Goal: Task Accomplishment & Management: Manage account settings

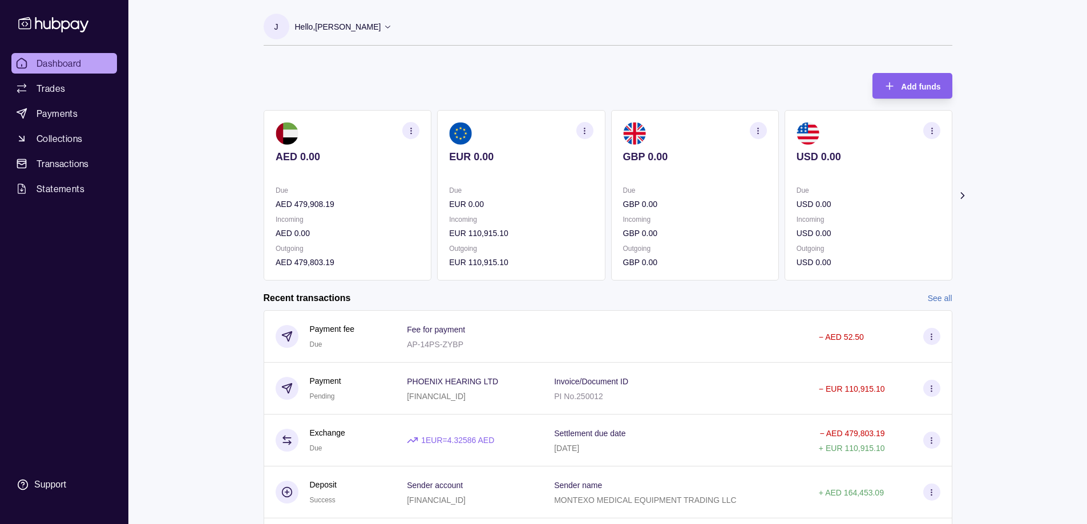
click at [407, 134] on icon "button" at bounding box center [410, 131] width 9 height 9
click at [327, 157] on link "View account details" at bounding box center [331, 159] width 72 height 13
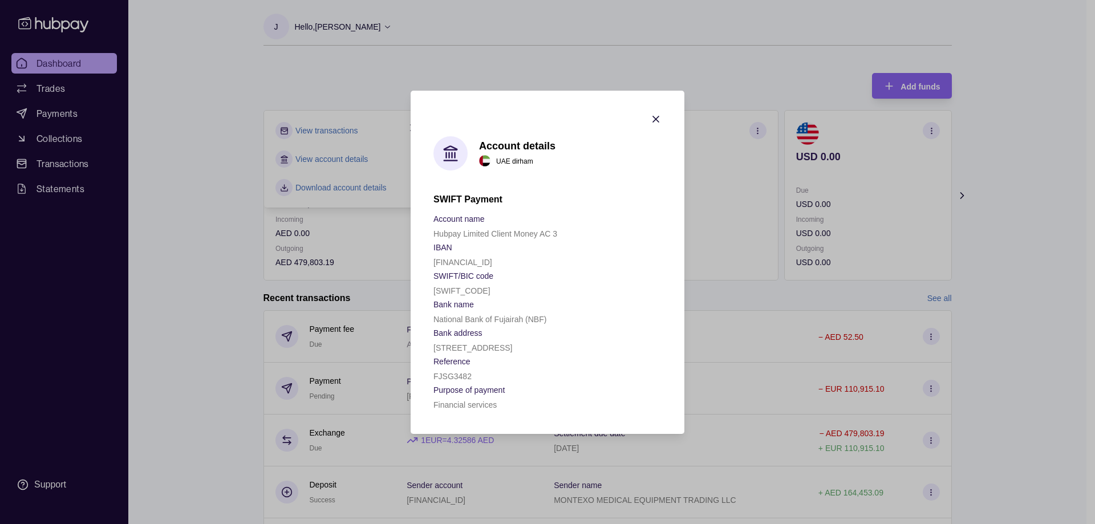
click at [654, 116] on icon "button" at bounding box center [655, 119] width 11 height 11
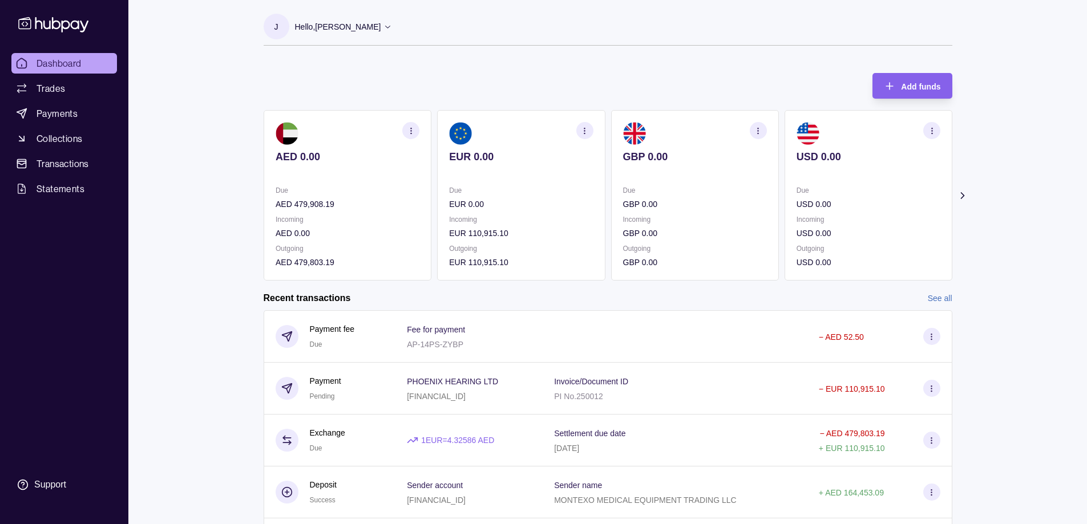
click at [415, 129] on section "button" at bounding box center [410, 130] width 17 height 17
click at [325, 185] on link "Download account details" at bounding box center [340, 187] width 91 height 13
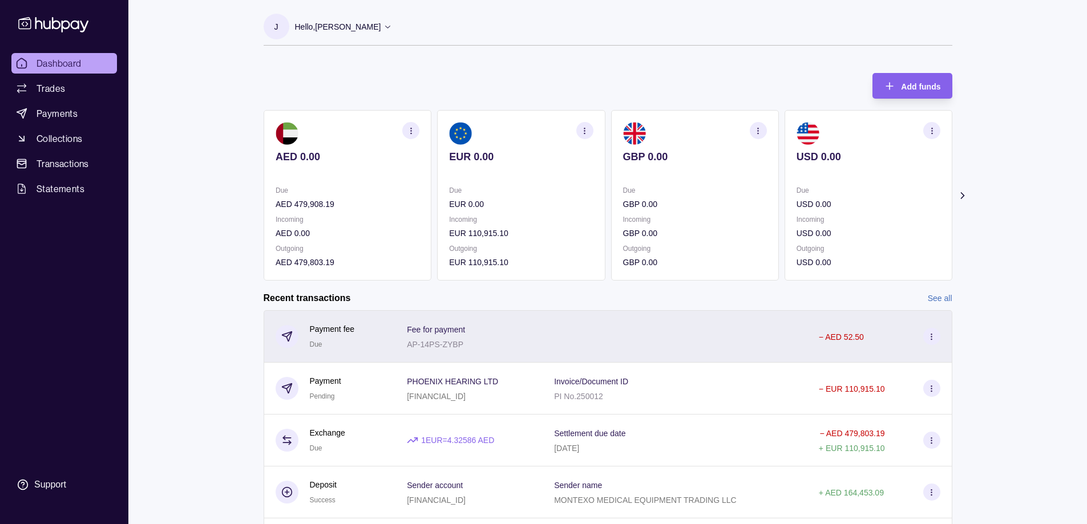
click at [931, 331] on section at bounding box center [931, 336] width 17 height 17
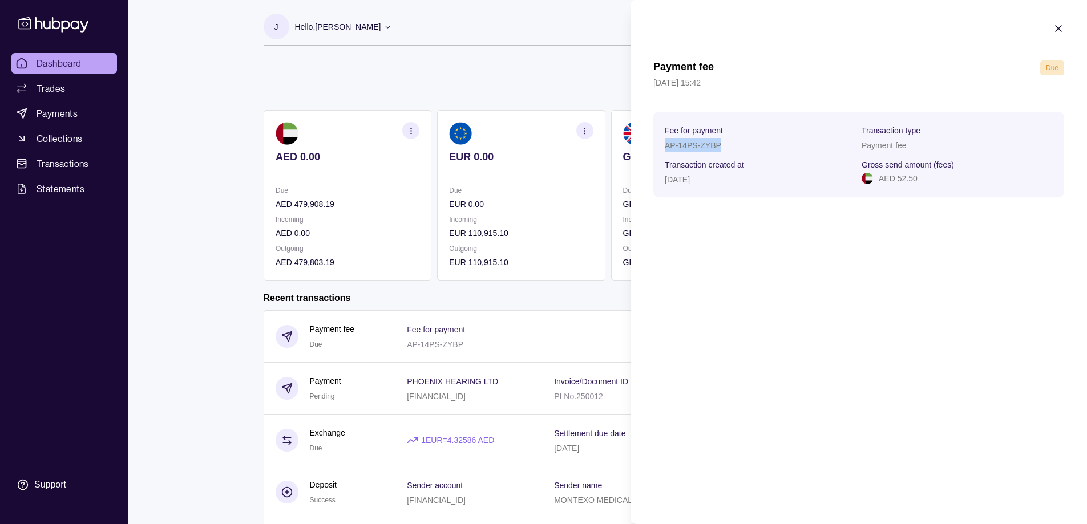
drag, startPoint x: 665, startPoint y: 145, endPoint x: 723, endPoint y: 145, distance: 57.6
click at [723, 145] on div "AP-14PS-ZYBP" at bounding box center [759, 145] width 191 height 14
copy p "AP-14PS-ZYBP"
click at [751, 274] on div "Payment fee Due [DATE] 15:42 Fee for payment AP-14PS-ZYBP Transaction type Paym…" at bounding box center [858, 262] width 456 height 524
click at [549, 79] on html "Dashboard Trades Payments Collections Transactions Statements Support J Hello, …" at bounding box center [543, 303] width 1087 height 607
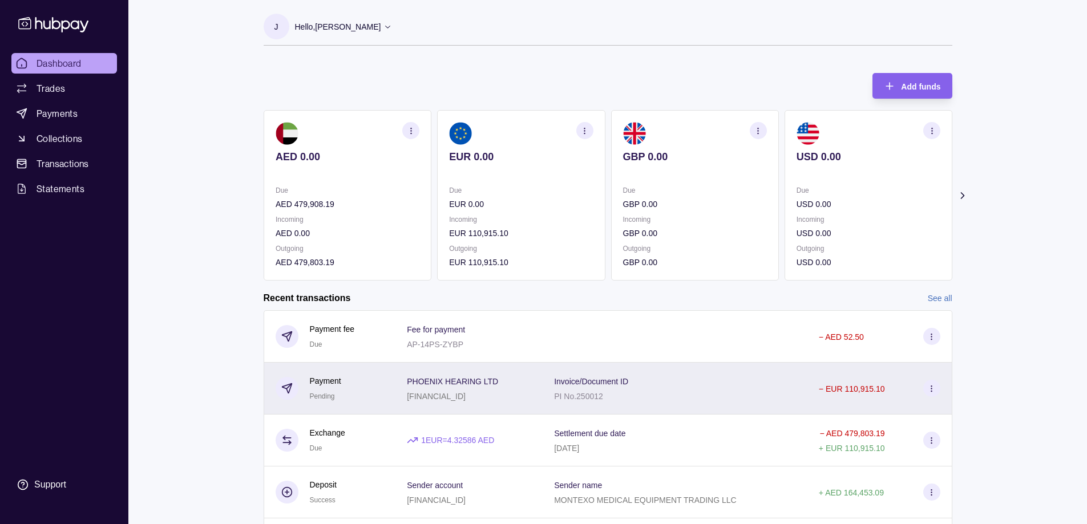
click at [934, 391] on icon at bounding box center [931, 388] width 9 height 9
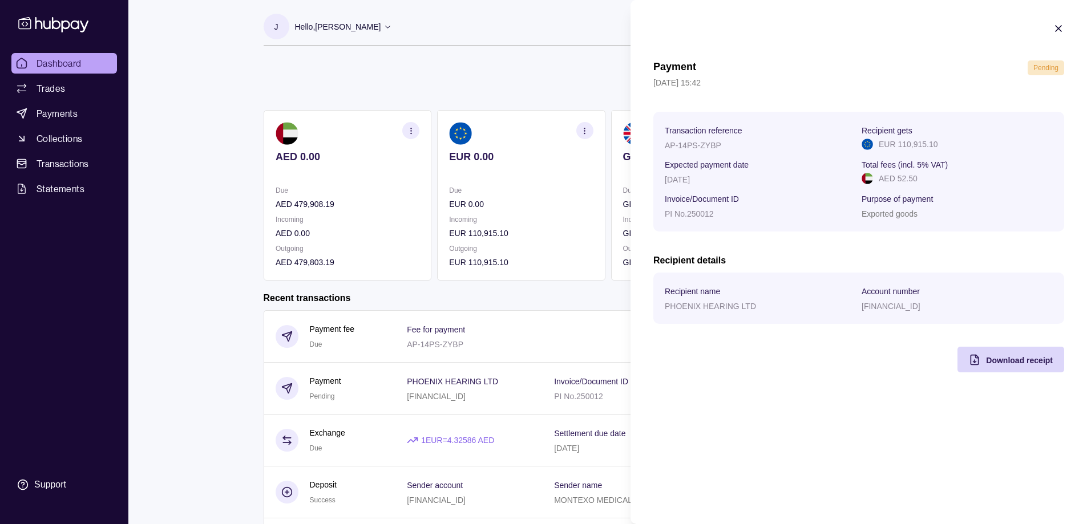
click at [291, 82] on html "Dashboard Trades Payments Collections Transactions Statements Support J Hello, …" at bounding box center [543, 303] width 1087 height 607
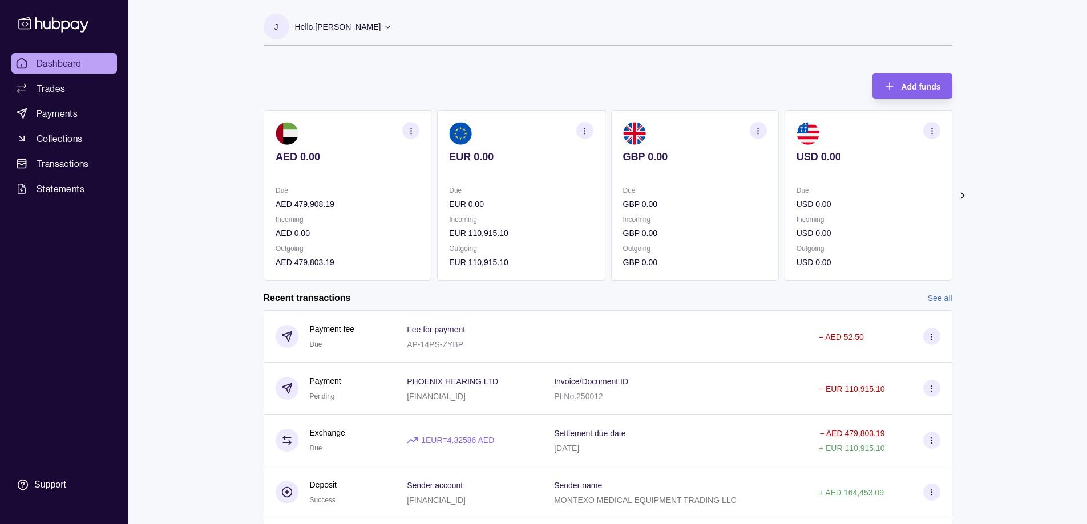
click at [25, 60] on icon at bounding box center [22, 64] width 10 height 10
click at [354, 29] on p "Hello, [PERSON_NAME]" at bounding box center [338, 27] width 86 height 13
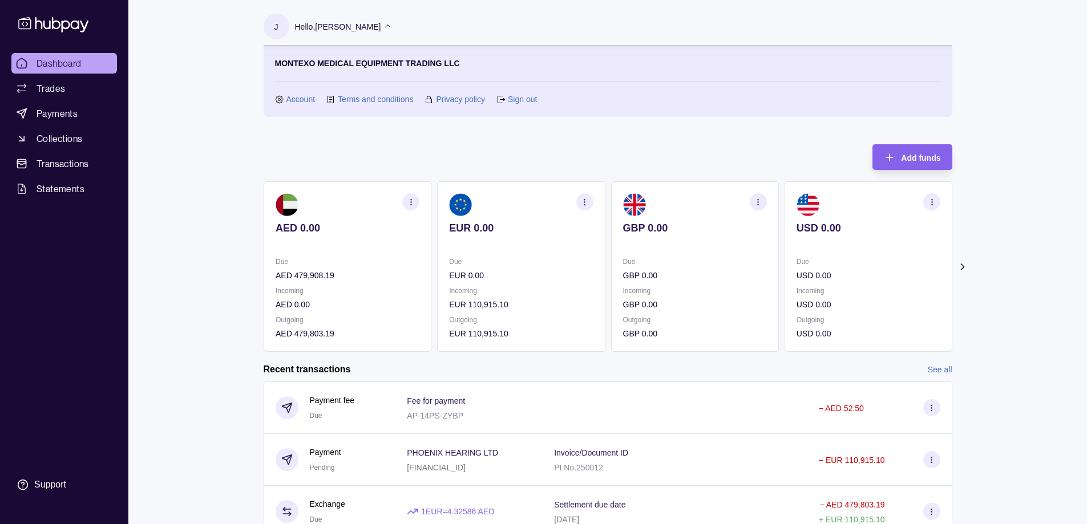
click at [526, 100] on link "Sign out" at bounding box center [522, 99] width 29 height 13
